Goal: Information Seeking & Learning: Compare options

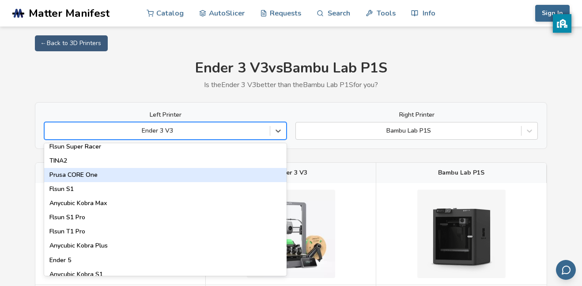
scroll to position [1124, 0]
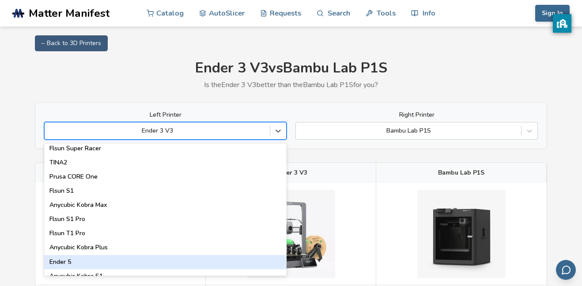
click at [62, 258] on div "Ender 5" at bounding box center [165, 262] width 243 height 14
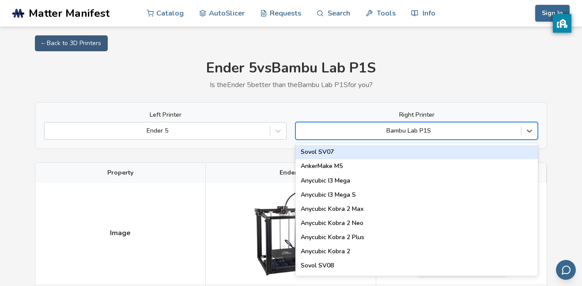
click at [404, 132] on div at bounding box center [408, 130] width 216 height 9
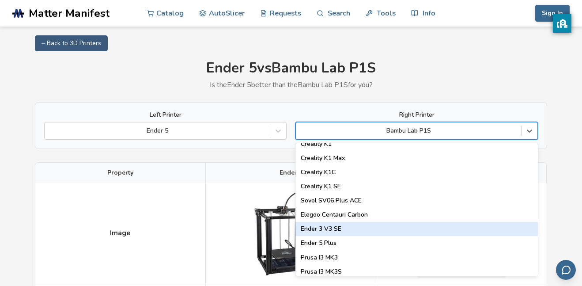
scroll to position [213, 0]
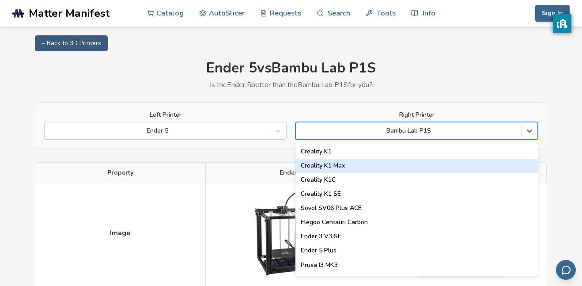
click at [338, 166] on div "Creality K1 Max" at bounding box center [417, 166] width 243 height 14
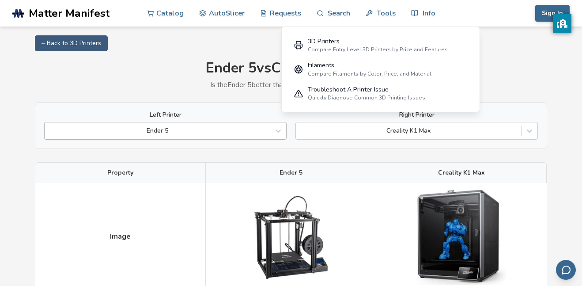
click at [211, 129] on div at bounding box center [157, 130] width 216 height 9
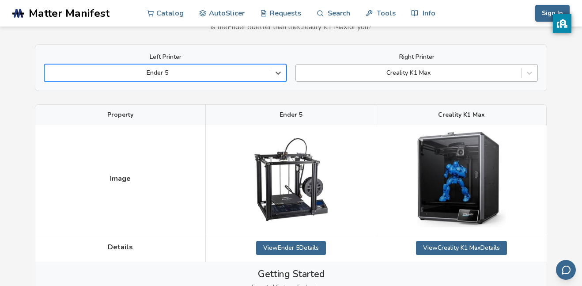
scroll to position [58, 0]
click at [251, 79] on div "Ender 5" at bounding box center [165, 73] width 243 height 18
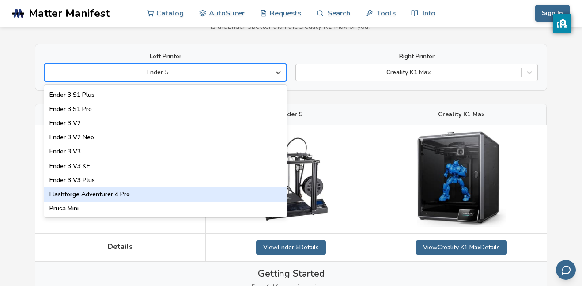
scroll to position [868, 0]
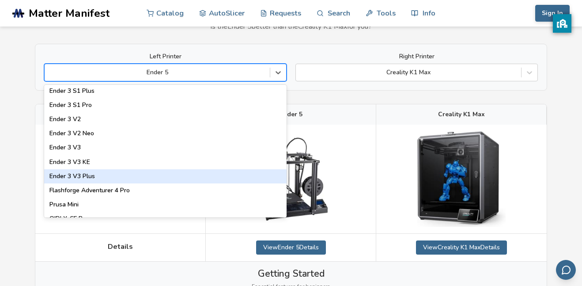
click at [76, 175] on div "Ender 3 V3 Plus" at bounding box center [165, 176] width 243 height 14
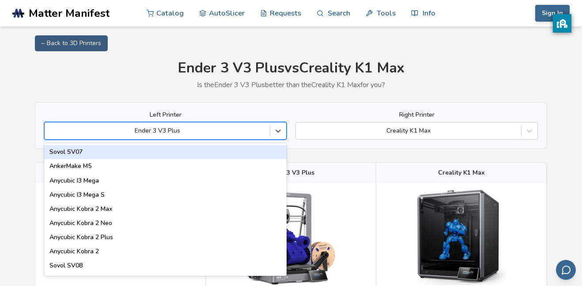
click at [212, 135] on div "Ender 3 V3 Plus" at bounding box center [157, 131] width 225 height 12
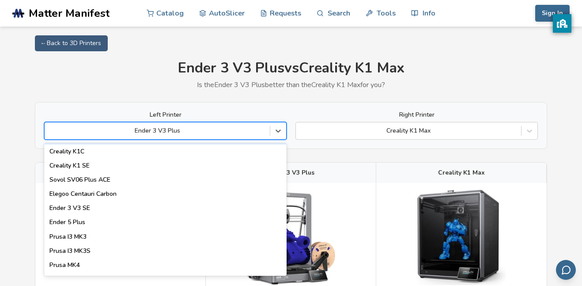
scroll to position [246, 0]
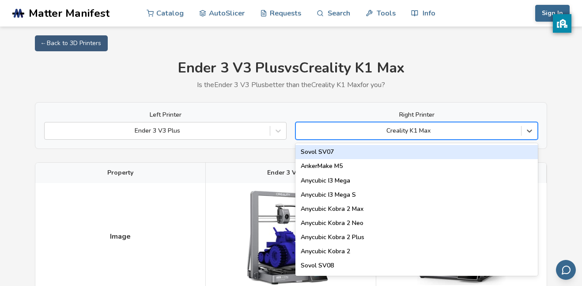
click at [431, 126] on div at bounding box center [408, 130] width 216 height 9
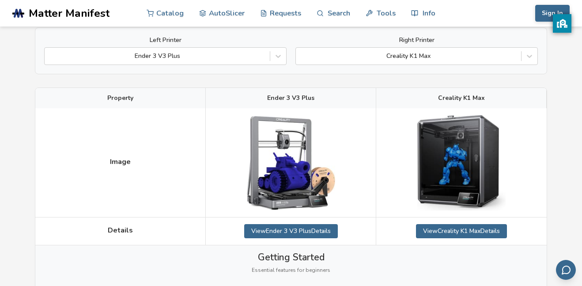
scroll to position [85, 0]
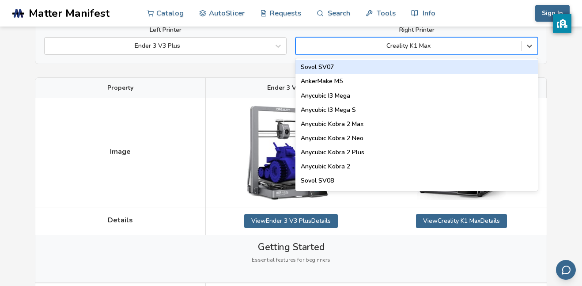
click at [445, 43] on div at bounding box center [408, 46] width 216 height 9
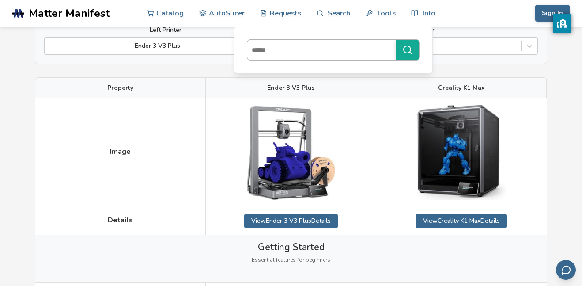
click at [304, 46] on input at bounding box center [319, 50] width 144 height 16
type input "**********"
click at [396, 40] on button "**********" at bounding box center [408, 50] width 24 height 20
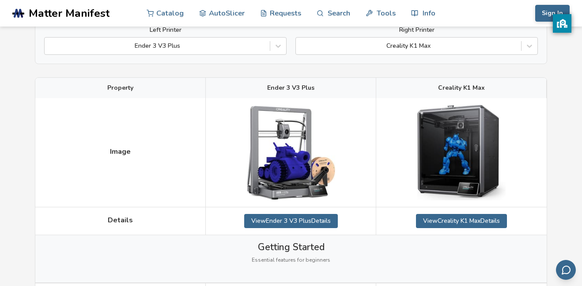
scroll to position [36, 0]
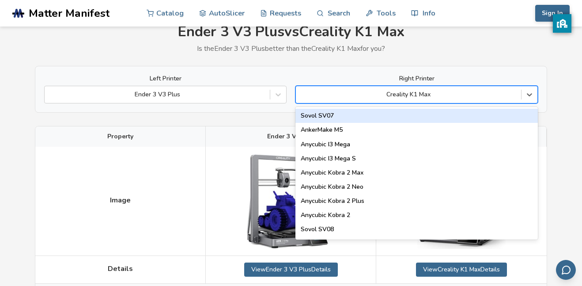
click at [380, 101] on div "Creality K1 Max" at bounding box center [417, 95] width 243 height 18
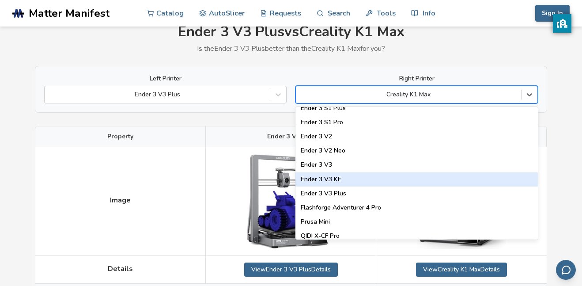
scroll to position [872, 0]
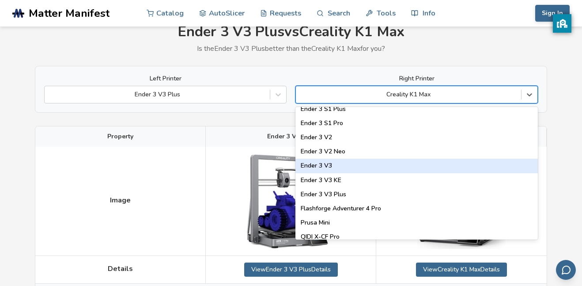
click at [322, 163] on div "Ender 3 V3" at bounding box center [417, 166] width 243 height 14
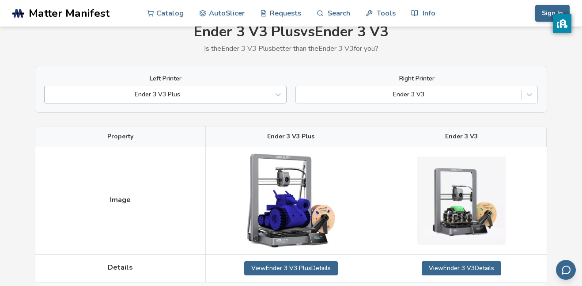
click at [239, 100] on div "Ender 3 V3 Plus" at bounding box center [157, 94] width 225 height 12
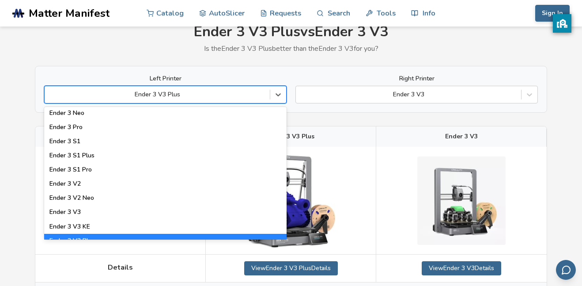
scroll to position [850, 0]
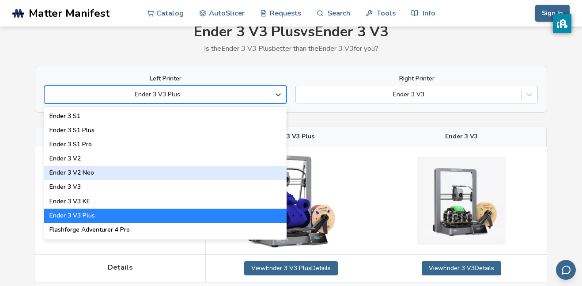
click at [93, 174] on div "Ender 3 V2 Neo" at bounding box center [165, 173] width 243 height 14
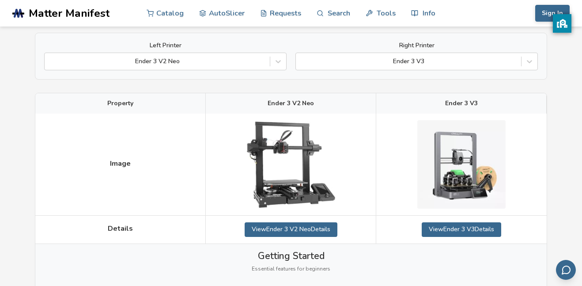
scroll to position [38, 0]
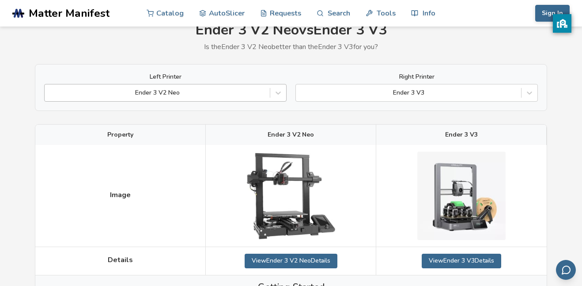
click at [257, 93] on div at bounding box center [157, 92] width 216 height 9
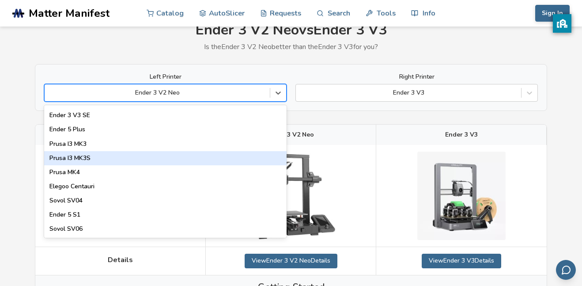
scroll to position [292, 0]
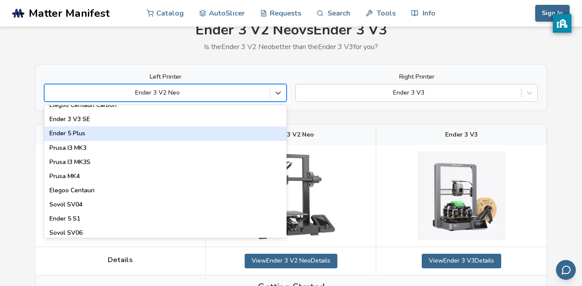
click at [78, 131] on div "Ender 5 Plus" at bounding box center [165, 133] width 243 height 14
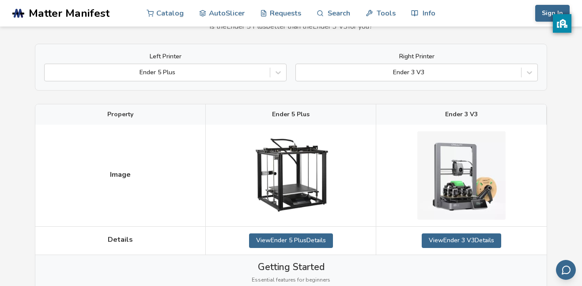
scroll to position [59, 0]
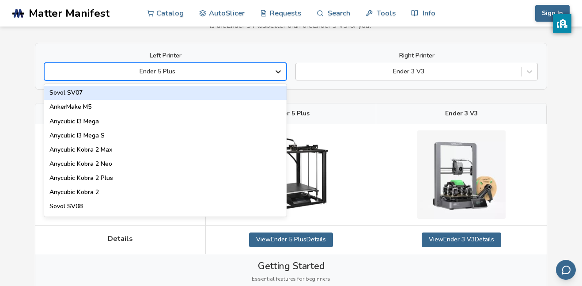
click at [280, 75] on icon at bounding box center [278, 71] width 9 height 9
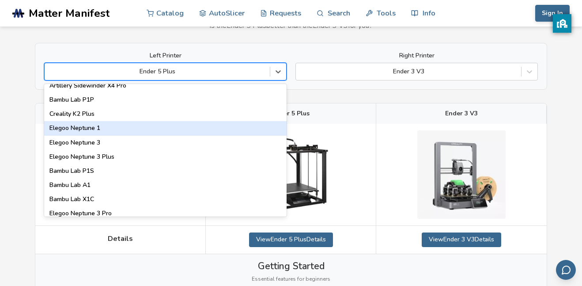
scroll to position [574, 0]
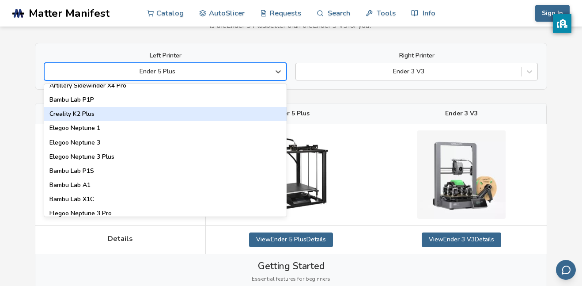
click at [85, 116] on div "Creality K2 Plus" at bounding box center [165, 114] width 243 height 14
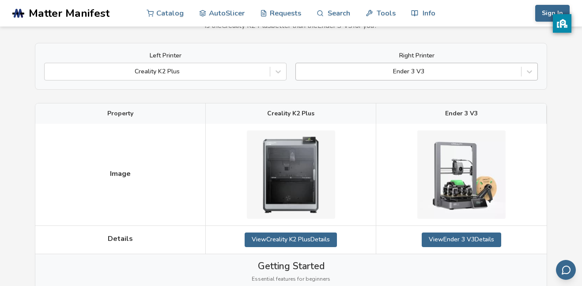
click at [402, 67] on div at bounding box center [408, 71] width 216 height 9
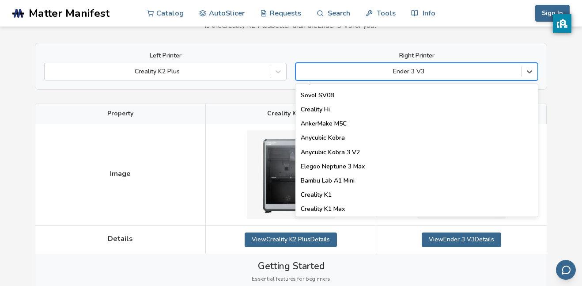
scroll to position [110, 0]
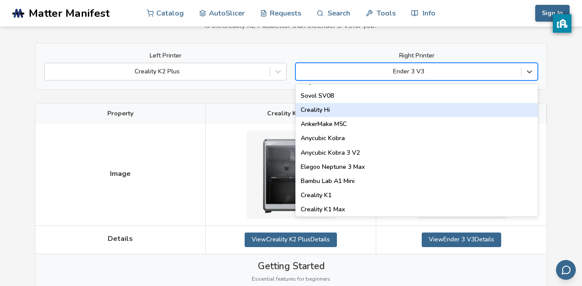
click at [352, 114] on div "Creality Hi" at bounding box center [417, 110] width 243 height 14
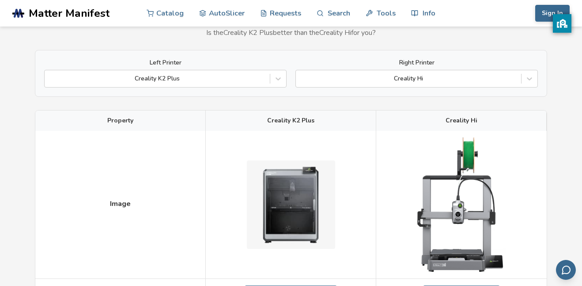
scroll to position [51, 0]
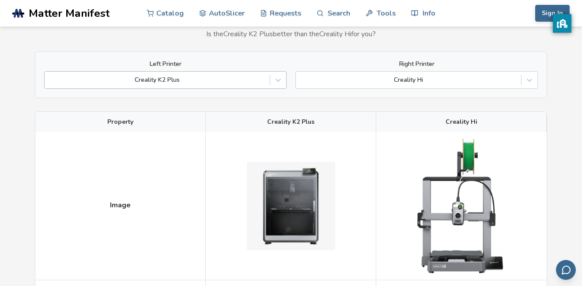
click at [219, 79] on div at bounding box center [157, 80] width 216 height 9
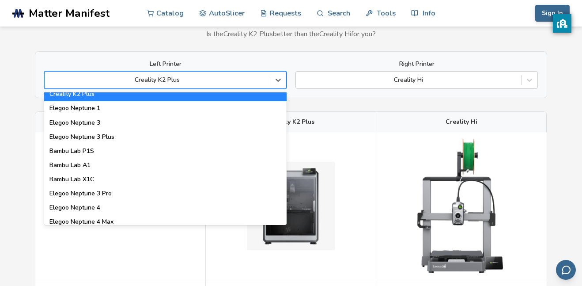
scroll to position [606, 0]
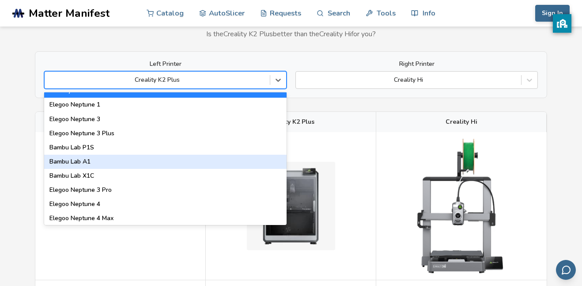
click at [80, 159] on div "Bambu Lab A1" at bounding box center [165, 162] width 243 height 14
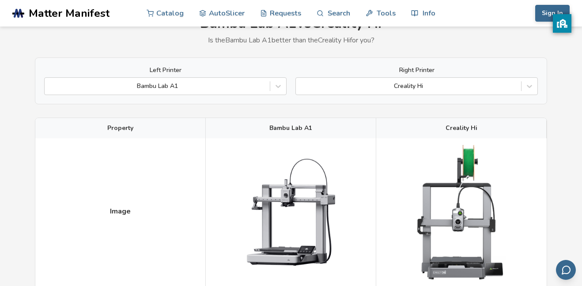
scroll to position [48, 0]
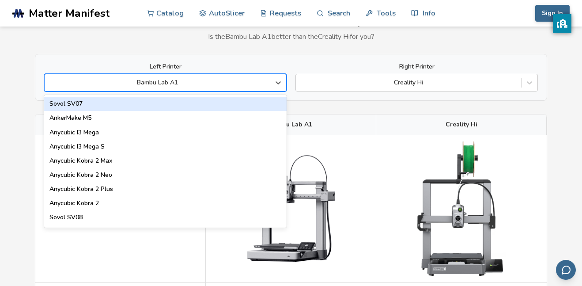
click at [234, 90] on div "Bambu Lab A1" at bounding box center [165, 83] width 243 height 18
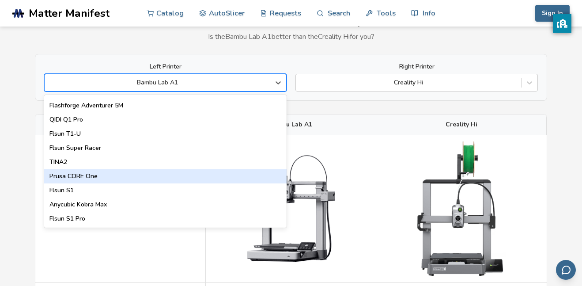
scroll to position [1055, 0]
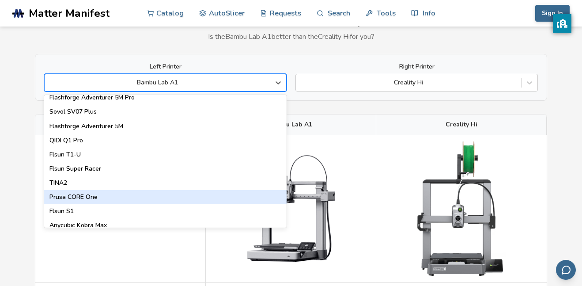
click at [64, 200] on div "Prusa CORE One" at bounding box center [165, 197] width 243 height 14
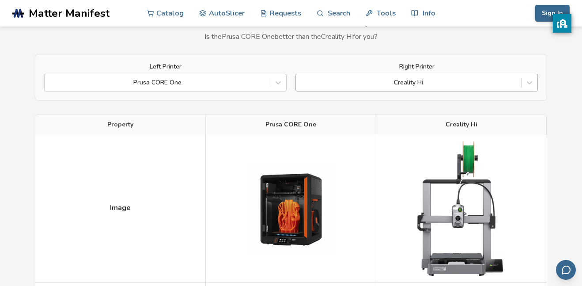
click at [415, 85] on div at bounding box center [408, 82] width 216 height 9
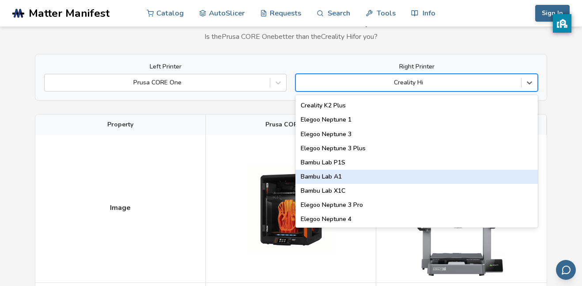
scroll to position [589, 0]
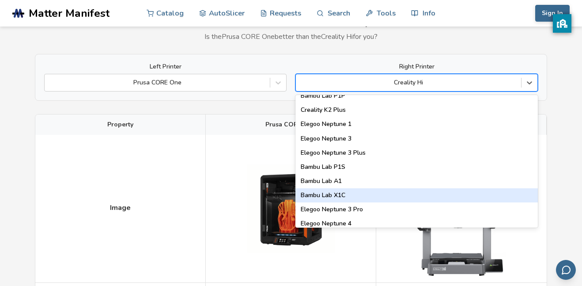
click at [321, 190] on div "Bambu Lab X1C" at bounding box center [417, 195] width 243 height 14
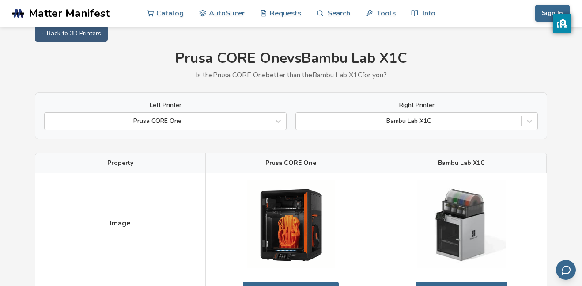
scroll to position [10, 0]
click at [206, 121] on div at bounding box center [157, 120] width 216 height 9
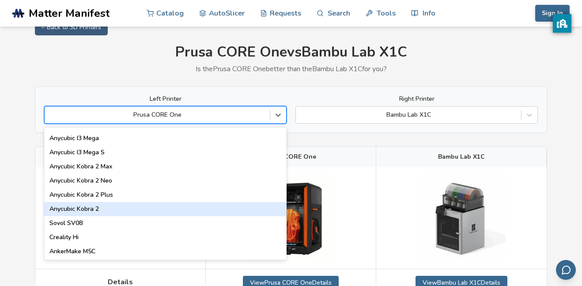
scroll to position [19, 0]
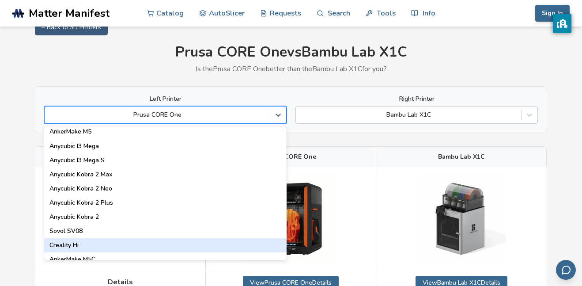
click at [63, 244] on div "Creality Hi" at bounding box center [165, 245] width 243 height 14
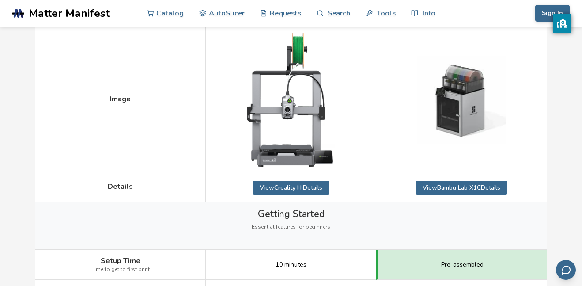
scroll to position [159, 0]
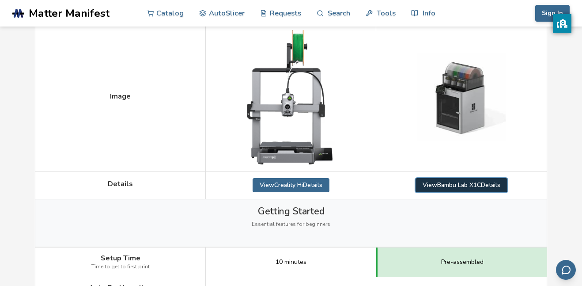
click at [465, 186] on link "View Bambu Lab X1C Details" at bounding box center [462, 185] width 92 height 14
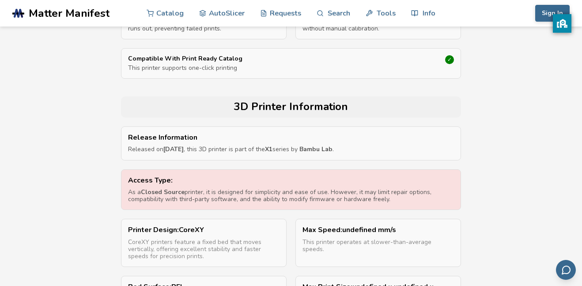
scroll to position [265, 0]
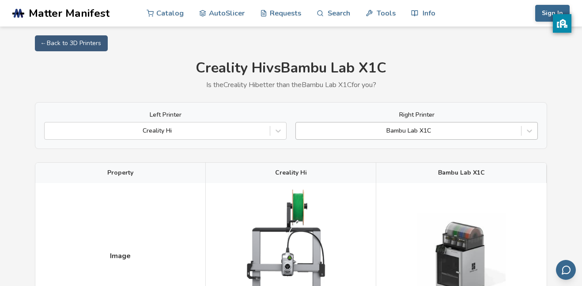
click at [432, 138] on div "Bambu Lab X1C" at bounding box center [417, 131] width 243 height 18
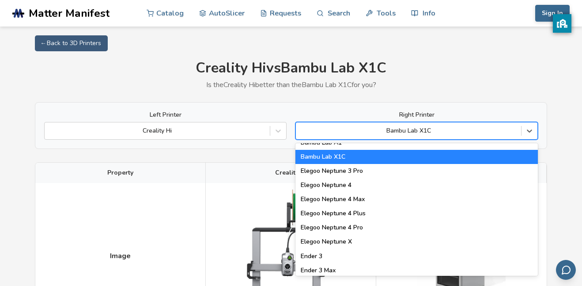
scroll to position [1133, 0]
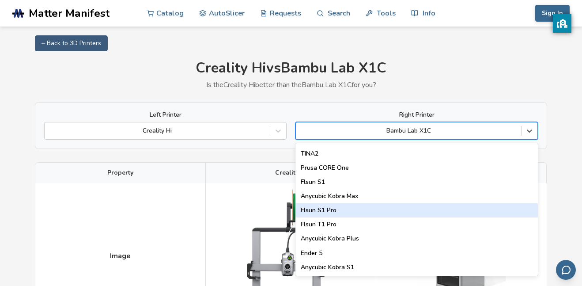
click at [318, 211] on div "Flsun S1 Pro" at bounding box center [417, 210] width 243 height 14
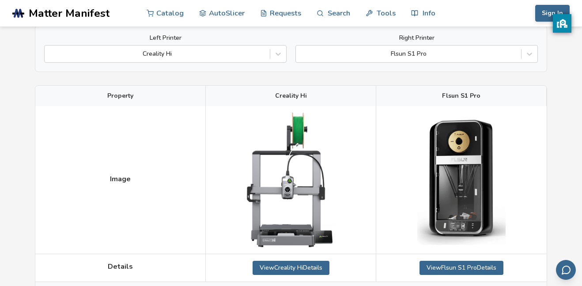
scroll to position [80, 0]
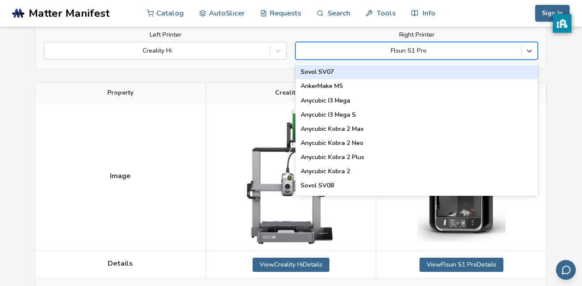
click at [383, 52] on div at bounding box center [408, 50] width 216 height 9
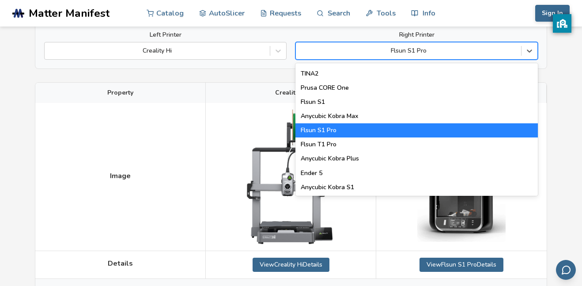
scroll to position [1100, 0]
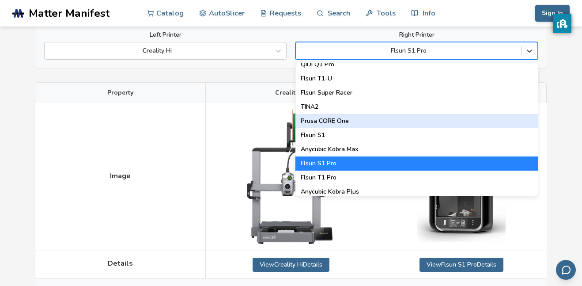
click at [306, 123] on div "Prusa CORE One" at bounding box center [417, 121] width 243 height 14
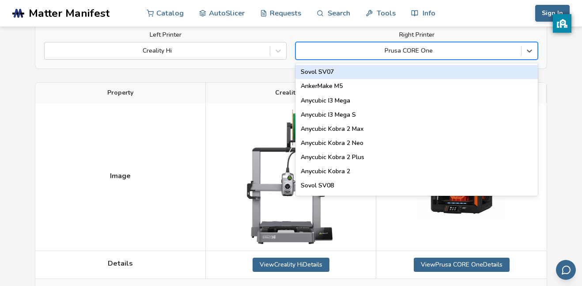
click at [402, 49] on div at bounding box center [408, 50] width 216 height 9
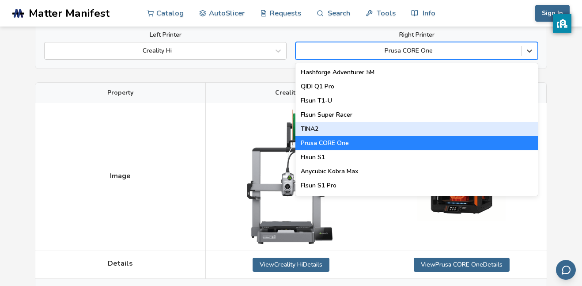
scroll to position [1050, 0]
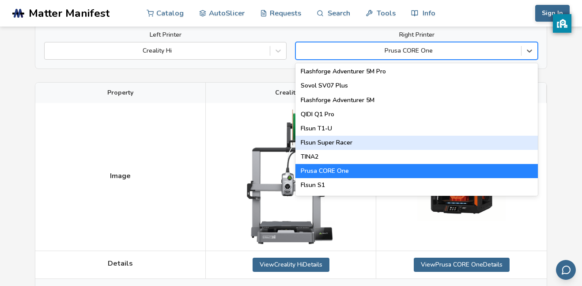
click at [321, 143] on div "Flsun Super Racer" at bounding box center [417, 143] width 243 height 14
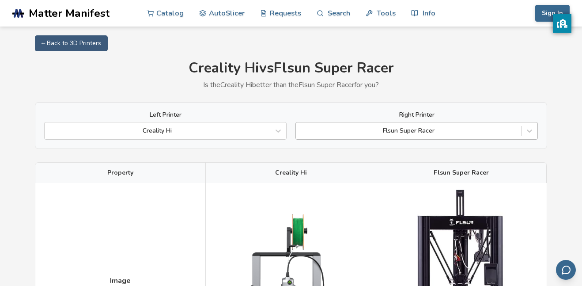
click at [418, 128] on div at bounding box center [408, 130] width 216 height 9
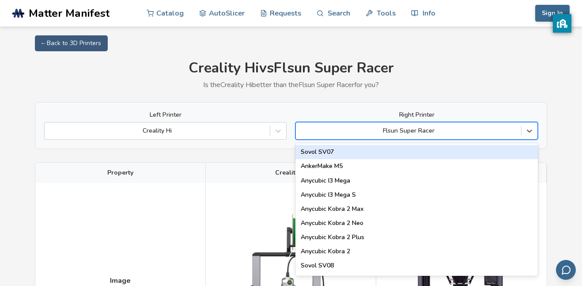
click at [352, 147] on div "Sovol SV07" at bounding box center [417, 152] width 243 height 14
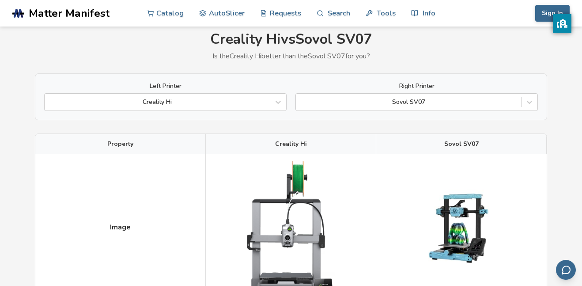
scroll to position [29, 0]
click at [451, 112] on div "Left Printer Creality Hi Right Printer Sovol SV07" at bounding box center [291, 96] width 512 height 47
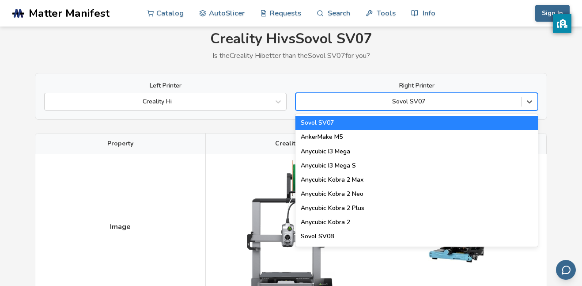
click at [450, 106] on div "Sovol SV07" at bounding box center [408, 101] width 225 height 12
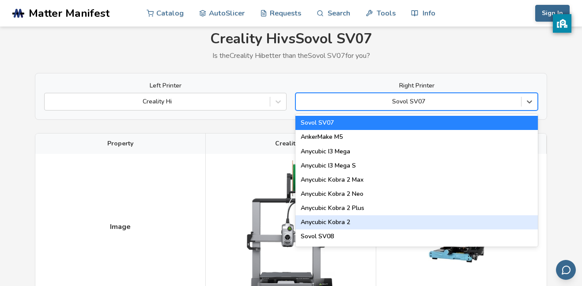
click at [314, 228] on div "Anycubic Kobra 2" at bounding box center [417, 222] width 243 height 14
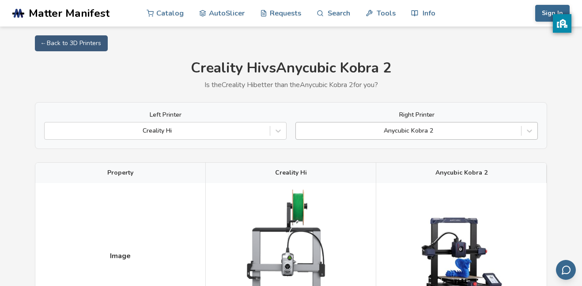
click at [417, 130] on div at bounding box center [408, 130] width 216 height 9
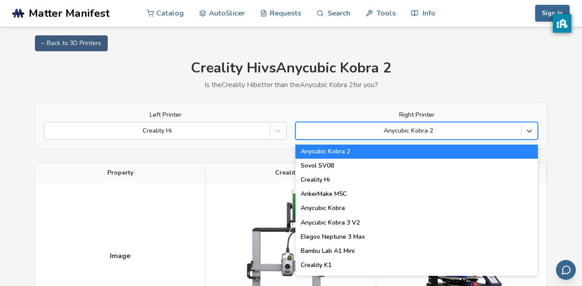
scroll to position [113, 0]
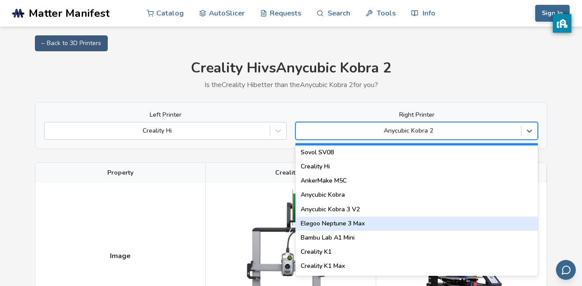
click at [317, 219] on div "Elegoo Neptune 3 Max" at bounding box center [417, 223] width 243 height 14
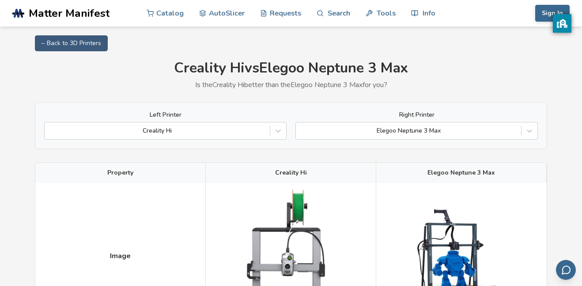
click at [445, 141] on div "Left Printer Creality Hi Right Printer Elegoo Neptune 3 Max" at bounding box center [291, 125] width 512 height 47
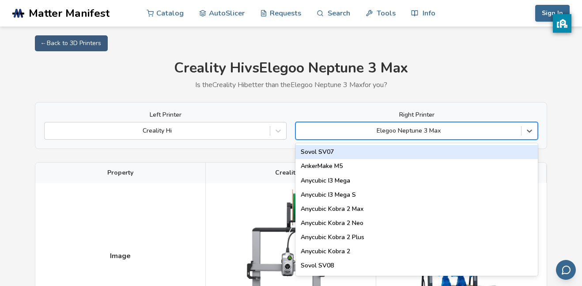
click at [440, 132] on div at bounding box center [408, 130] width 216 height 9
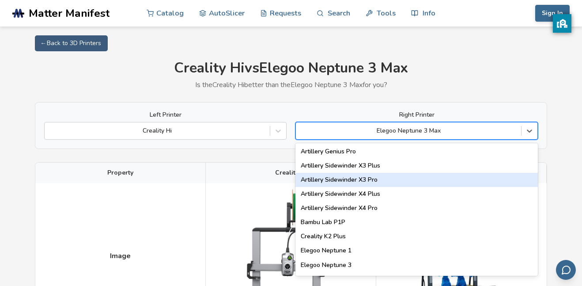
scroll to position [512, 0]
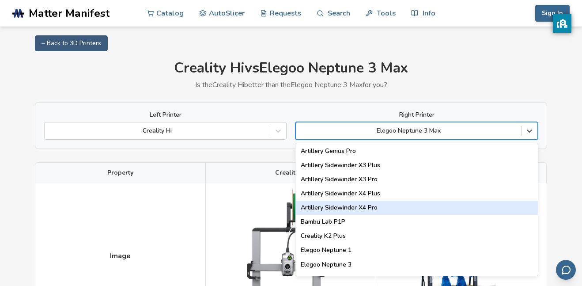
click at [336, 209] on div "Artillery Sidewinder X4 Pro" at bounding box center [417, 208] width 243 height 14
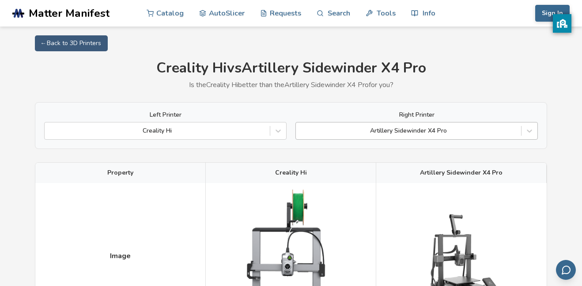
click at [433, 130] on div at bounding box center [408, 130] width 216 height 9
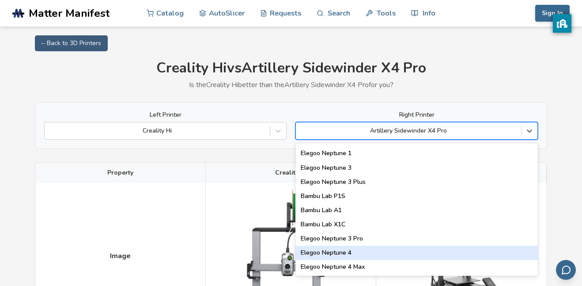
scroll to position [611, 0]
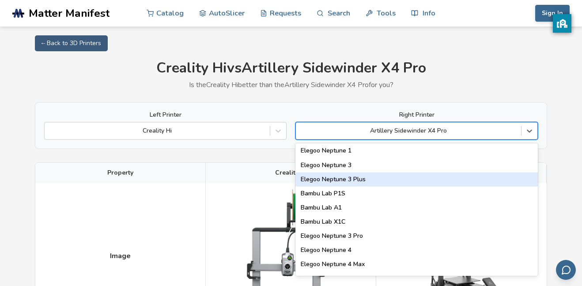
click at [340, 184] on div "Elegoo Neptune 3 Plus" at bounding box center [417, 179] width 243 height 14
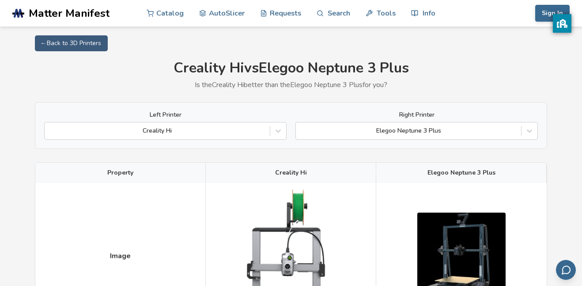
scroll to position [5, 0]
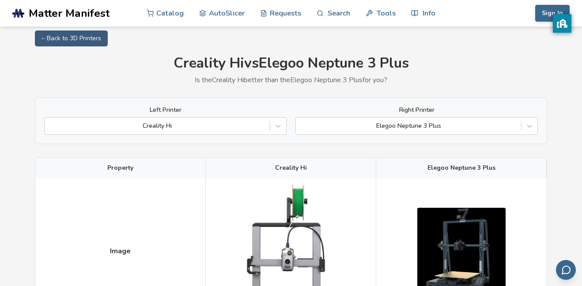
click at [402, 111] on label "Right Printer" at bounding box center [417, 109] width 243 height 7
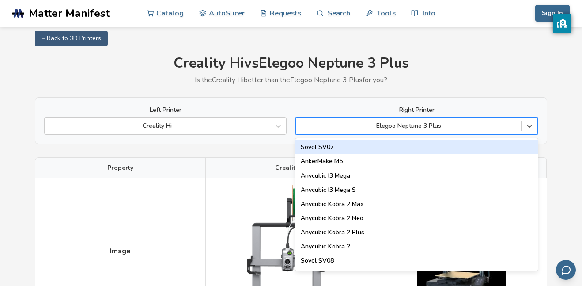
click at [398, 118] on div "Elegoo Neptune 3 Plus" at bounding box center [417, 126] width 243 height 18
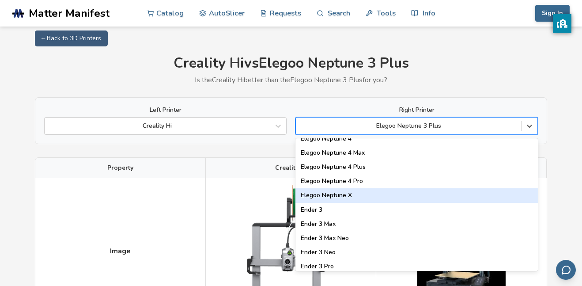
scroll to position [699, 0]
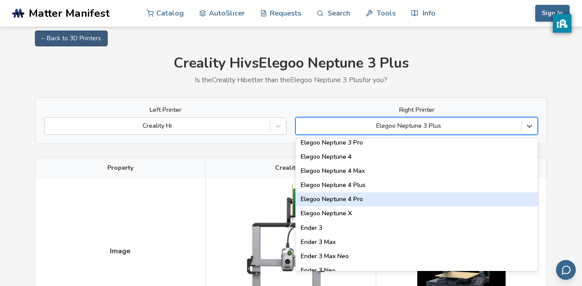
click at [343, 201] on div "Elegoo Neptune 4 Pro" at bounding box center [417, 199] width 243 height 14
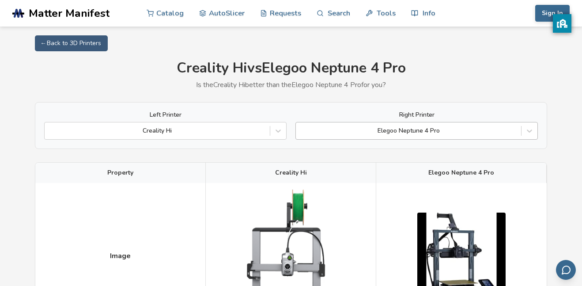
click at [413, 122] on div "Elegoo Neptune 4 Pro" at bounding box center [417, 131] width 243 height 18
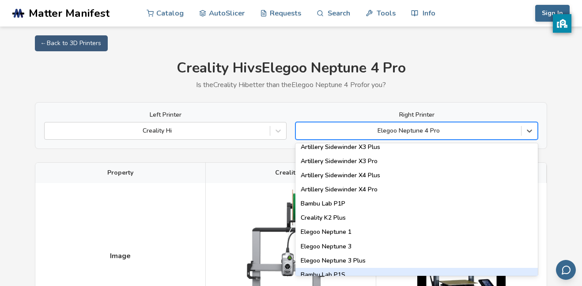
scroll to position [529, 0]
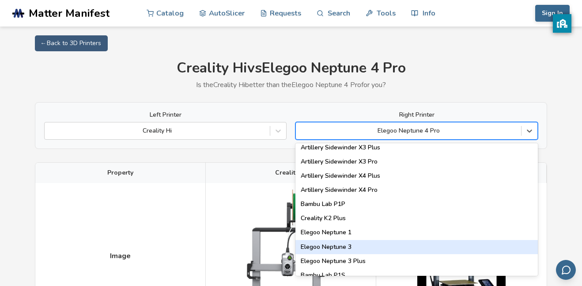
click at [319, 242] on div "Elegoo Neptune 3" at bounding box center [417, 247] width 243 height 14
